Goal: Book appointment/travel/reservation

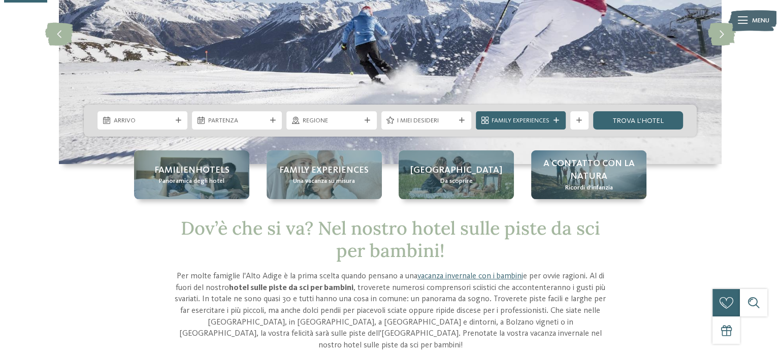
scroll to position [152, 0]
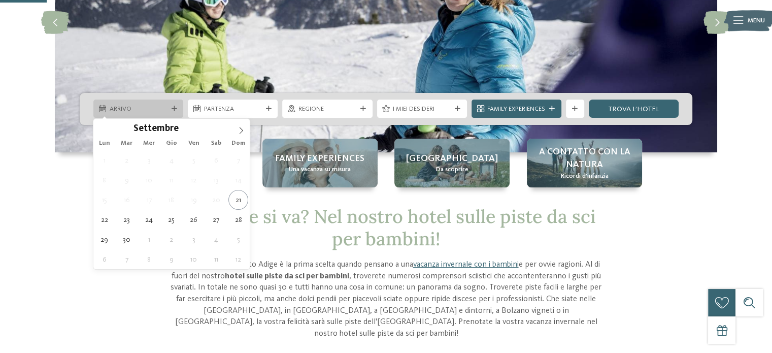
click at [111, 107] on span "Arrivo" at bounding box center [139, 109] width 58 height 9
click at [244, 132] on icon at bounding box center [241, 130] width 7 height 7
type input "****"
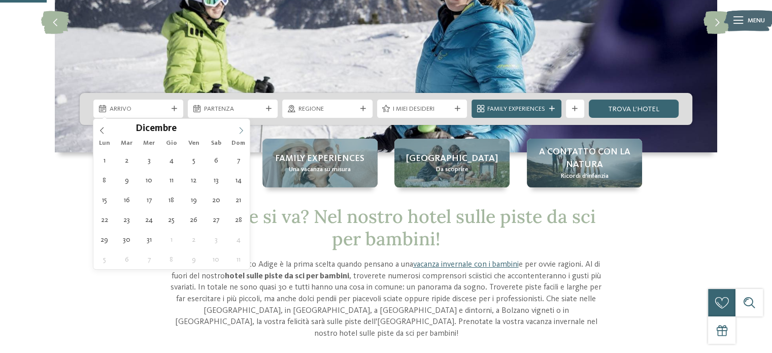
click at [244, 132] on icon at bounding box center [241, 130] width 7 height 7
type div "[DATE]"
type input "****"
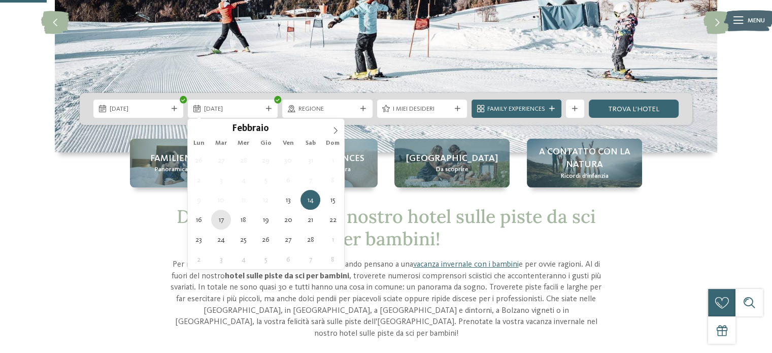
type div "[DATE]"
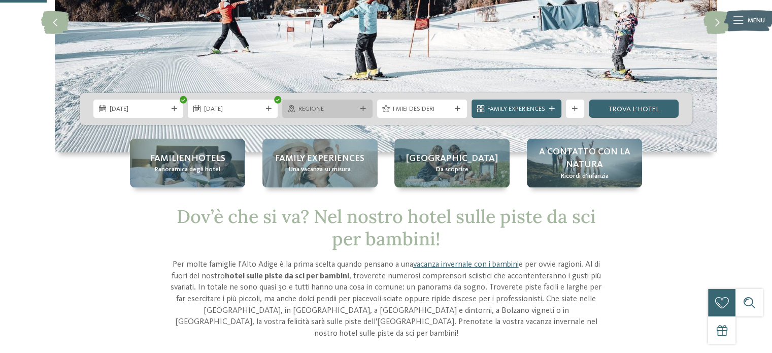
click at [309, 113] on span "Regione" at bounding box center [328, 109] width 58 height 9
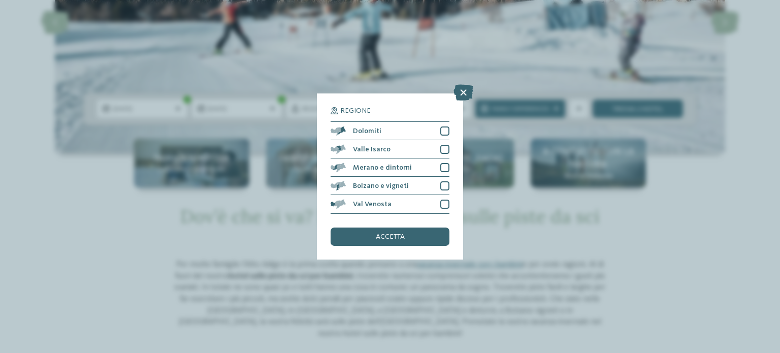
click at [305, 107] on div "Regione Dolomiti" at bounding box center [390, 176] width 780 height 353
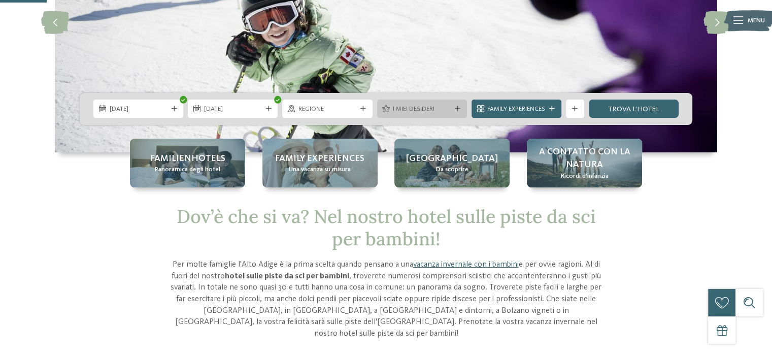
click at [417, 110] on span "I miei desideri" at bounding box center [422, 109] width 58 height 9
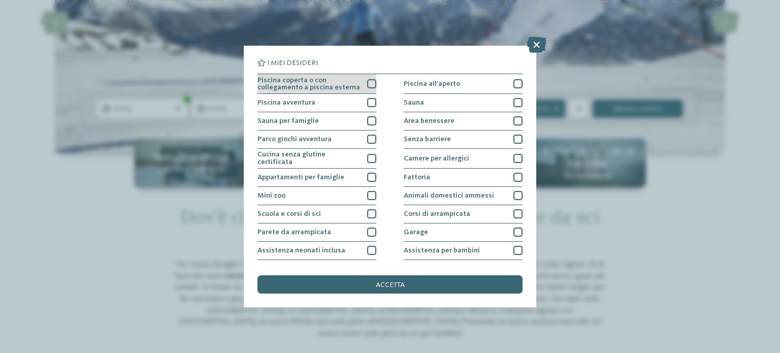
click at [336, 87] on span "Piscina coperta o con collegamento a piscina esterna" at bounding box center [308, 84] width 103 height 15
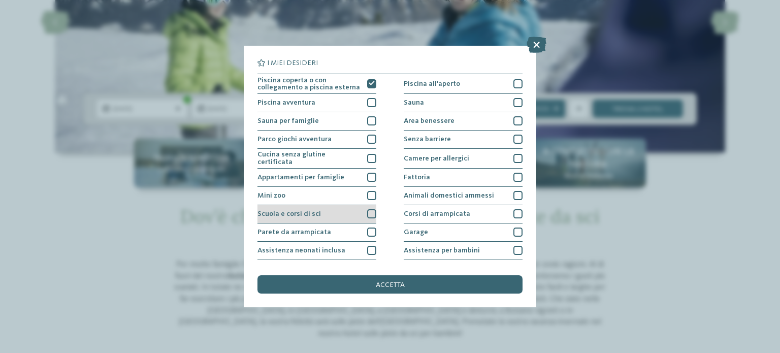
click at [329, 213] on div "Scuola e corsi di sci" at bounding box center [316, 214] width 119 height 18
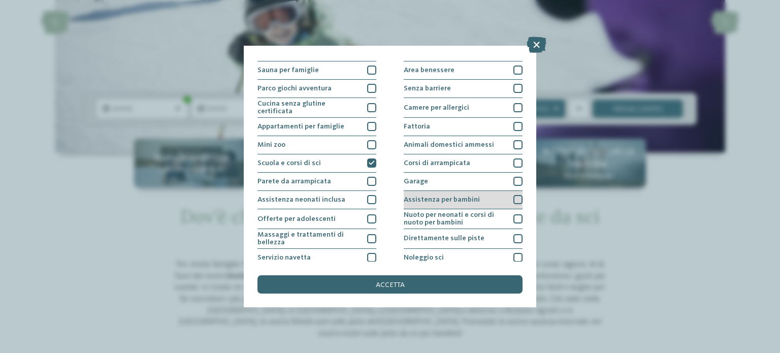
scroll to position [102, 0]
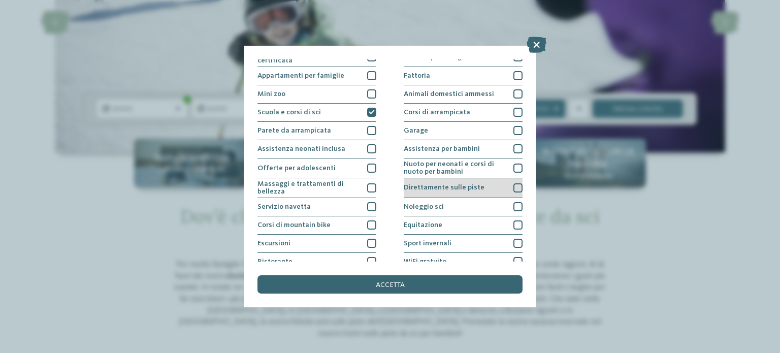
click at [441, 184] on span "Direttamente sulle piste" at bounding box center [444, 187] width 81 height 7
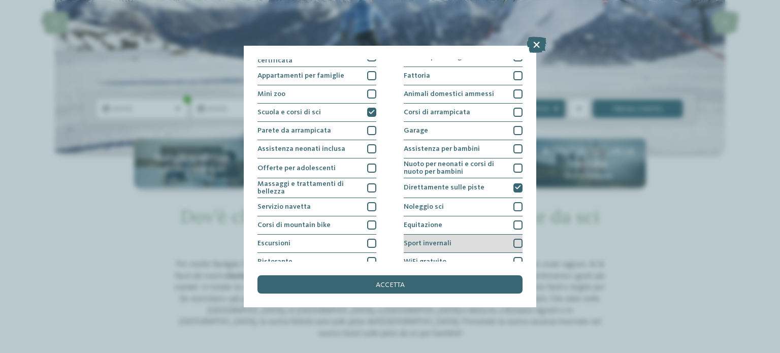
click at [441, 240] on span "Sport invernali" at bounding box center [428, 243] width 48 height 7
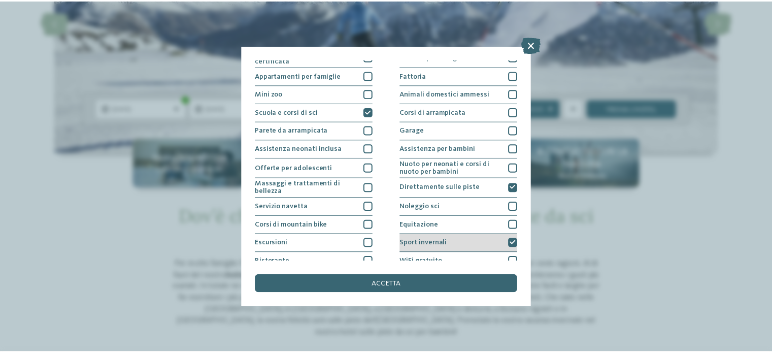
scroll to position [127, 0]
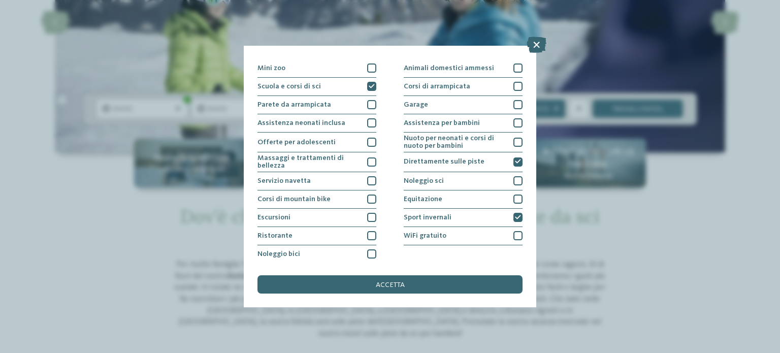
click at [379, 286] on span "accetta" at bounding box center [390, 284] width 29 height 7
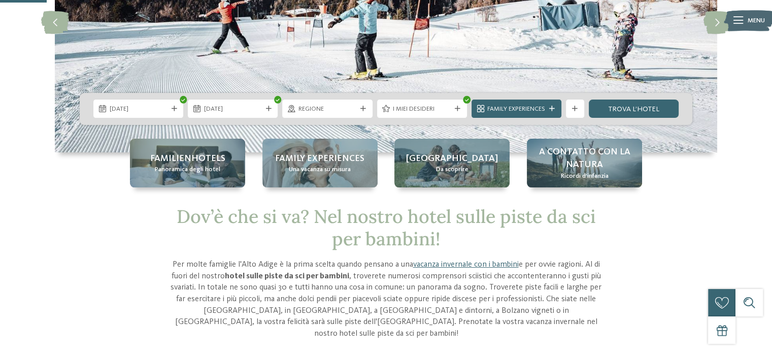
click at [516, 109] on span "Family Experiences" at bounding box center [517, 109] width 58 height 9
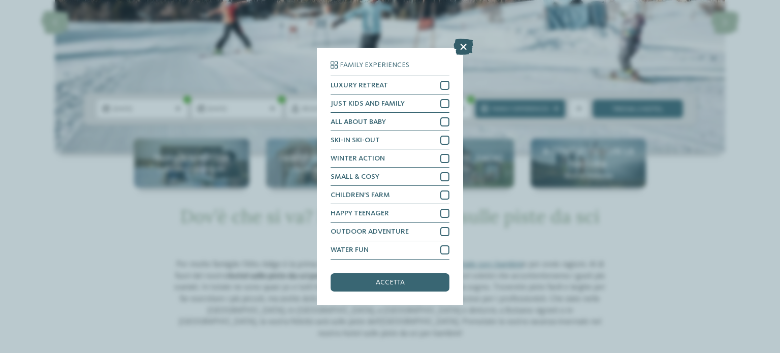
click at [463, 48] on icon at bounding box center [463, 47] width 20 height 16
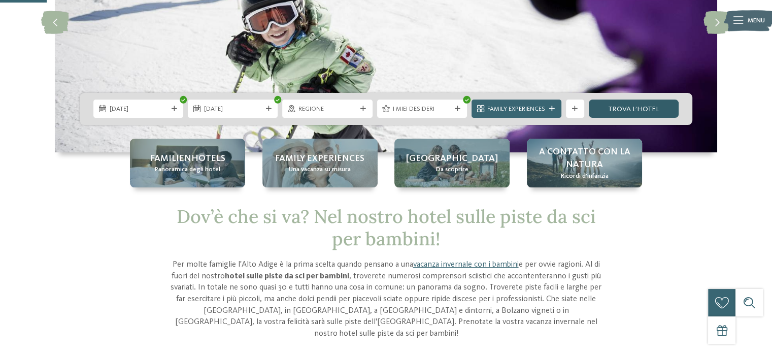
click at [638, 109] on link "trova l’hotel" at bounding box center [634, 109] width 90 height 18
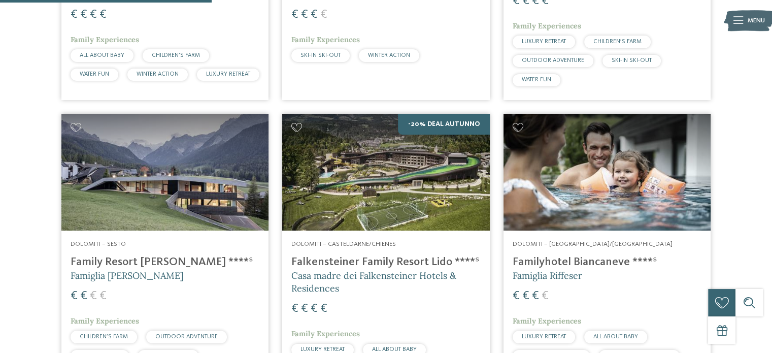
scroll to position [396, 0]
